Goal: Information Seeking & Learning: Learn about a topic

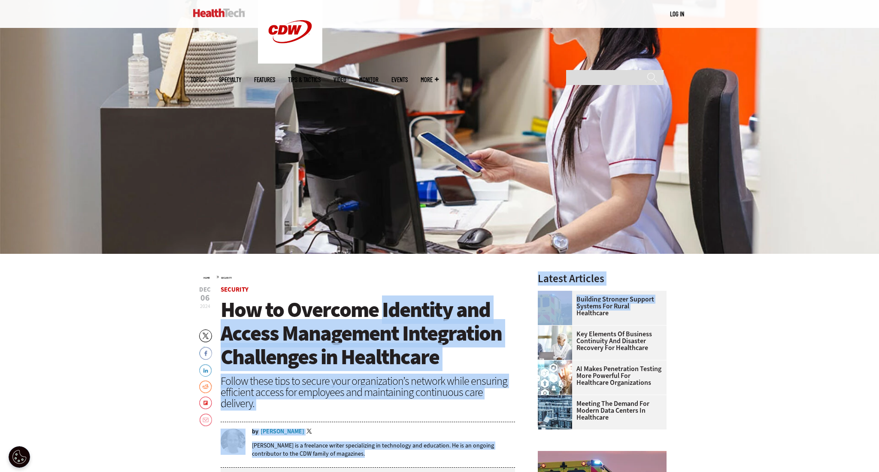
click at [467, 317] on span "How to Overcome Identity and Access Management Integration Challenges in Health…" at bounding box center [361, 333] width 281 height 76
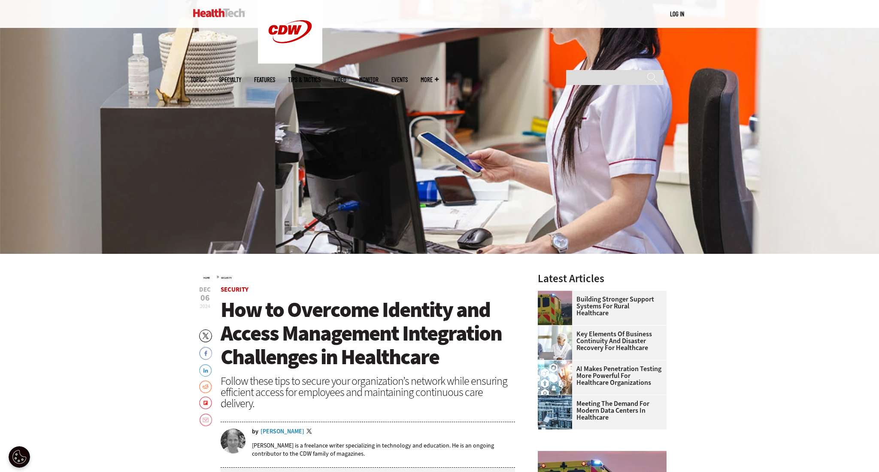
drag, startPoint x: 334, startPoint y: 348, endPoint x: 407, endPoint y: 349, distance: 72.1
click at [406, 350] on span "How to Overcome Identity and Access Management Integration Challenges in Health…" at bounding box center [361, 333] width 281 height 76
click at [407, 349] on span "How to Overcome Identity and Access Management Integration Challenges in Health…" at bounding box center [361, 333] width 281 height 76
click at [438, 353] on span "How to Overcome Identity and Access Management Integration Challenges in Health…" at bounding box center [361, 333] width 281 height 76
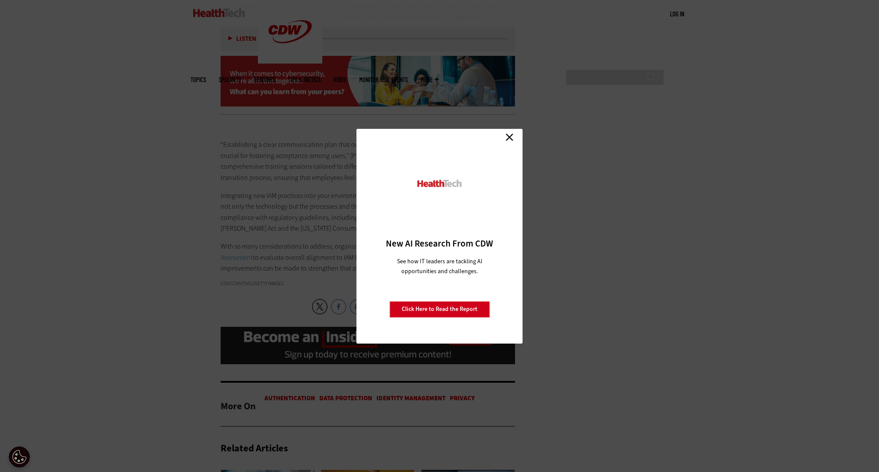
scroll to position [1588, 0]
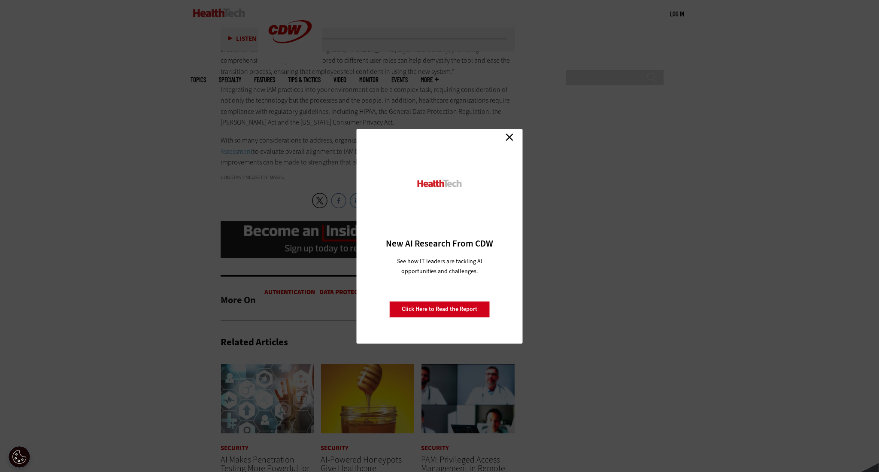
click at [508, 140] on link "Close" at bounding box center [509, 137] width 13 height 13
